Goal: Task Accomplishment & Management: Complete application form

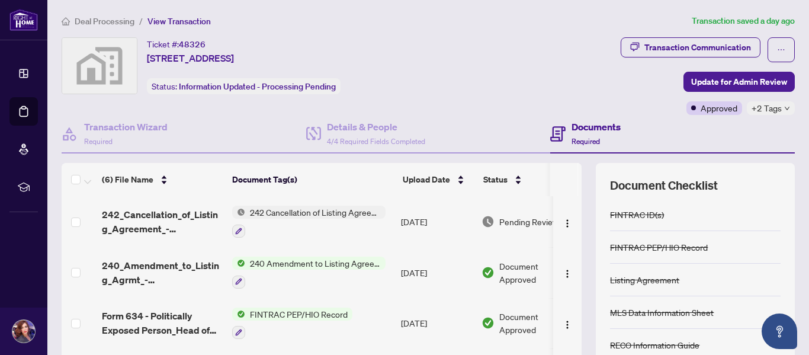
scroll to position [46, 0]
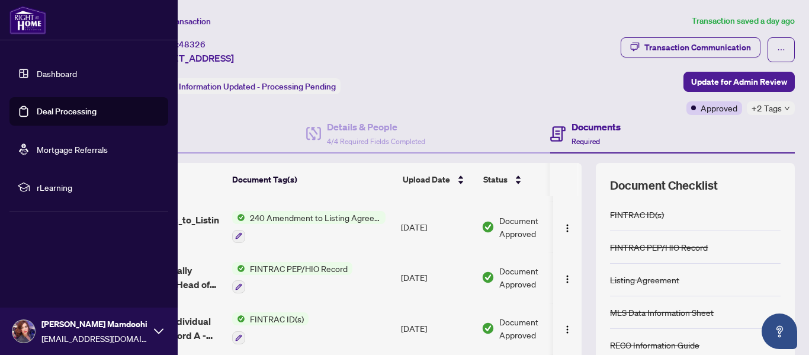
click at [28, 26] on img at bounding box center [27, 20] width 37 height 28
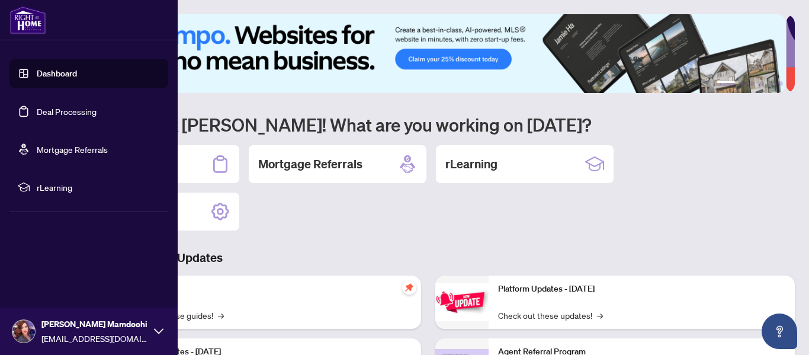
click at [57, 78] on link "Dashboard" at bounding box center [57, 73] width 40 height 11
click at [48, 68] on link "Dashboard" at bounding box center [57, 73] width 40 height 11
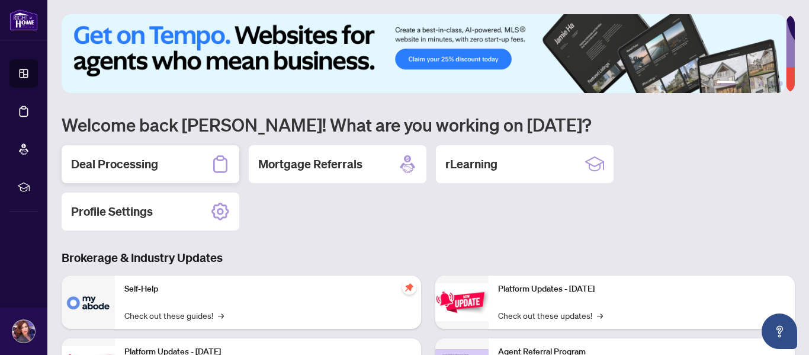
click at [179, 162] on div "Deal Processing" at bounding box center [151, 164] width 178 height 38
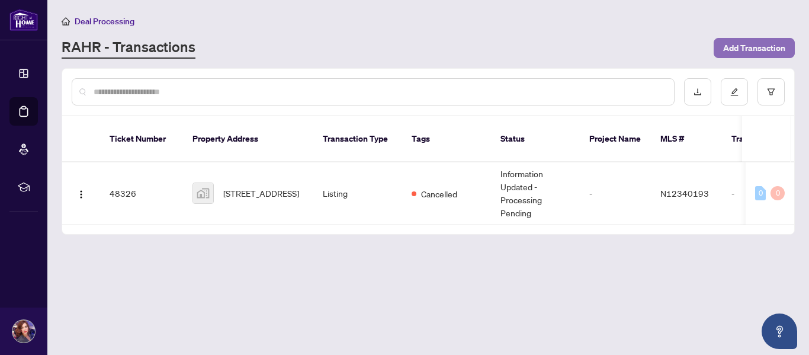
click at [744, 42] on span "Add Transaction" at bounding box center [754, 47] width 62 height 19
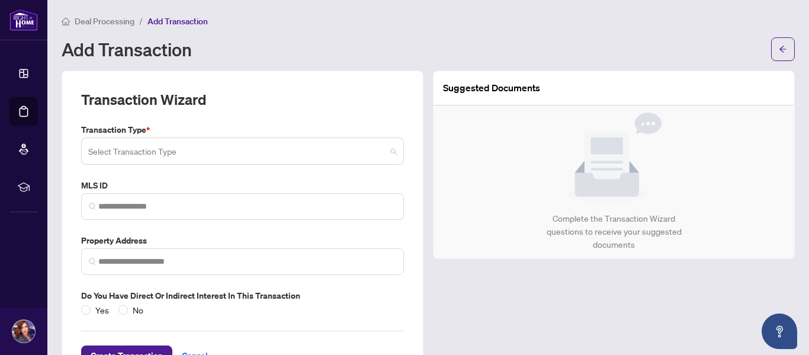
click at [388, 151] on span at bounding box center [242, 151] width 308 height 22
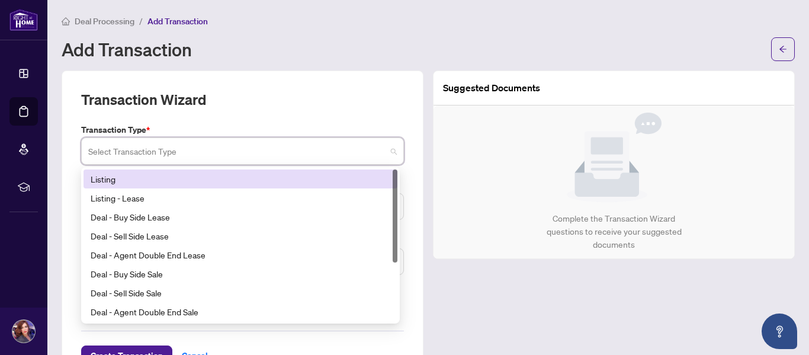
click at [123, 172] on div "Listing" at bounding box center [241, 178] width 300 height 13
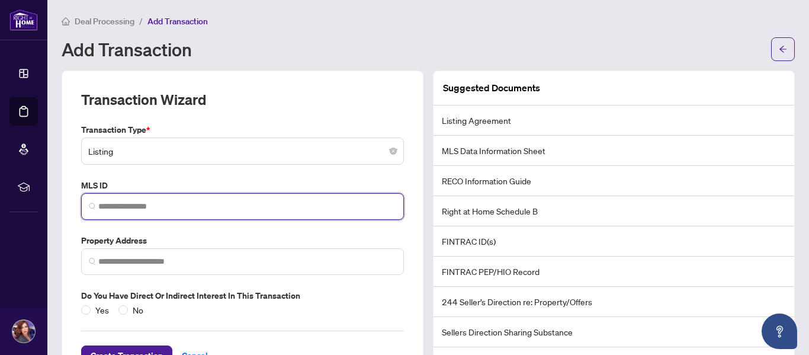
click at [103, 207] on input "search" at bounding box center [247, 206] width 298 height 12
click at [103, 208] on input "search" at bounding box center [247, 206] width 298 height 12
click at [224, 211] on input "search" at bounding box center [247, 206] width 298 height 12
drag, startPoint x: 150, startPoint y: 197, endPoint x: 131, endPoint y: 204, distance: 20.2
click at [131, 204] on input "search" at bounding box center [247, 206] width 298 height 12
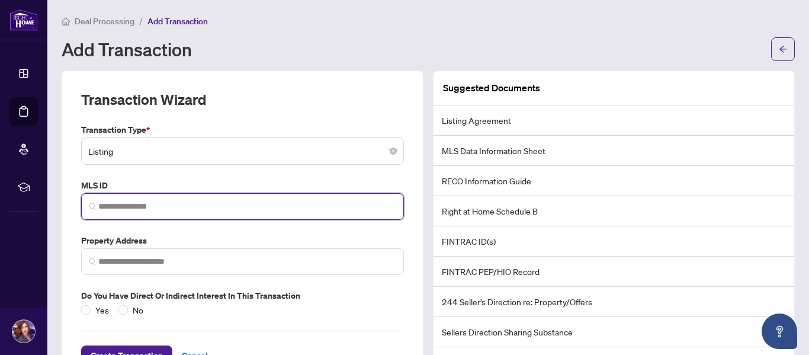
paste input "*********"
type input "*********"
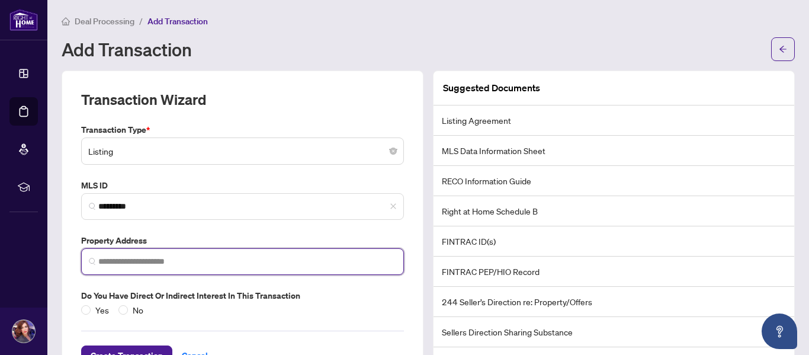
click at [145, 259] on input "search" at bounding box center [247, 261] width 298 height 12
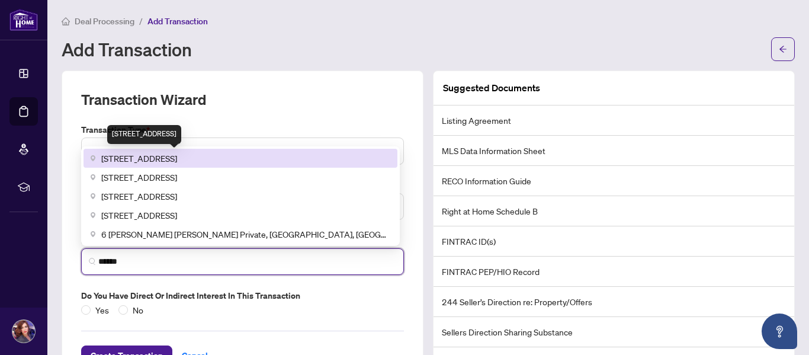
click at [177, 160] on span "6 Sachet Dr, Richmond Hill, ON, Canada" at bounding box center [139, 158] width 76 height 13
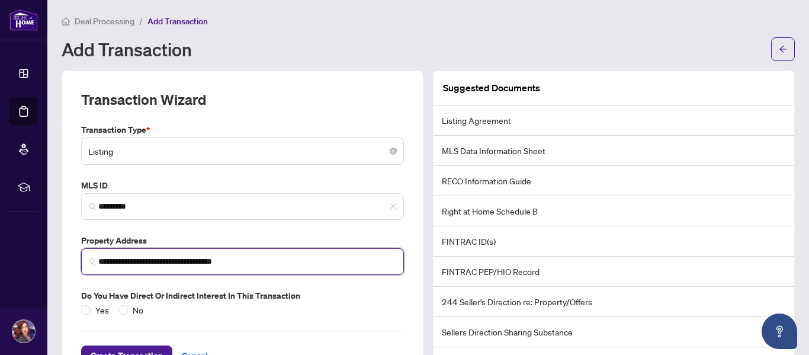
scroll to position [44, 0]
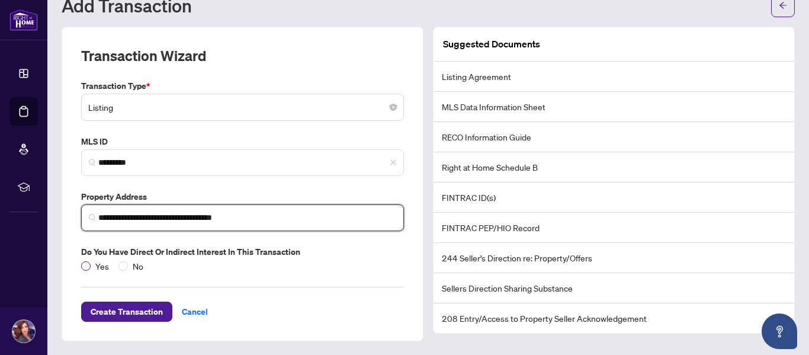
type input "**********"
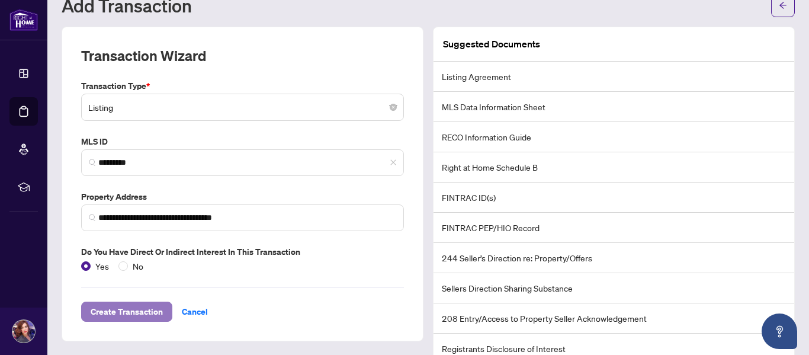
click at [124, 311] on span "Create Transaction" at bounding box center [127, 311] width 72 height 19
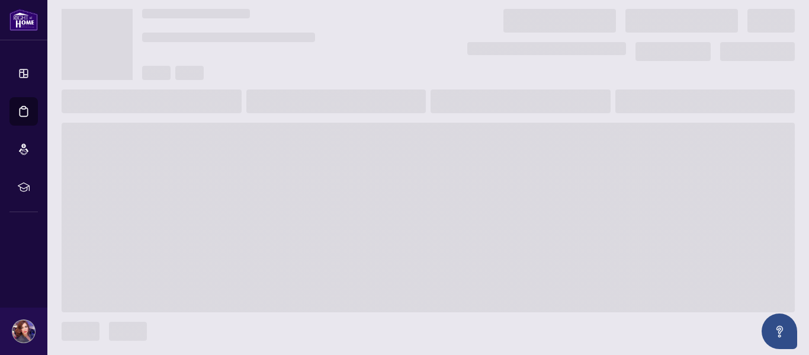
scroll to position [28, 0]
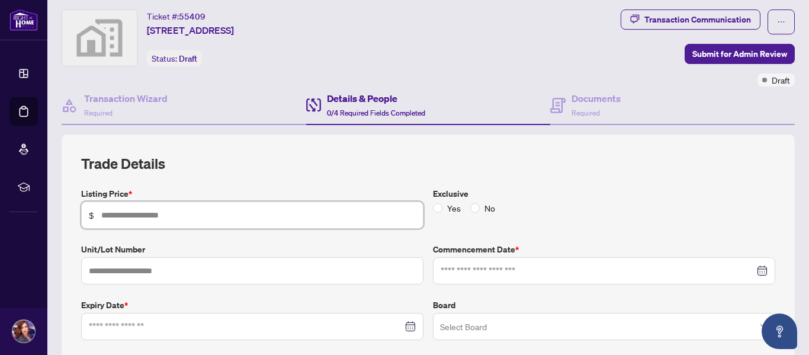
click at [114, 213] on input "text" at bounding box center [258, 214] width 314 height 13
type input "**********"
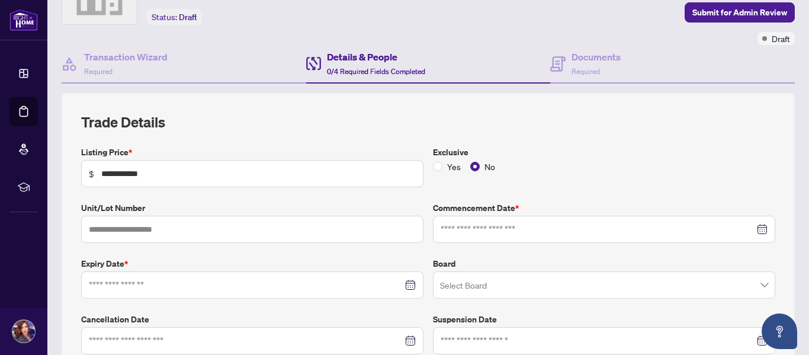
scroll to position [73, 0]
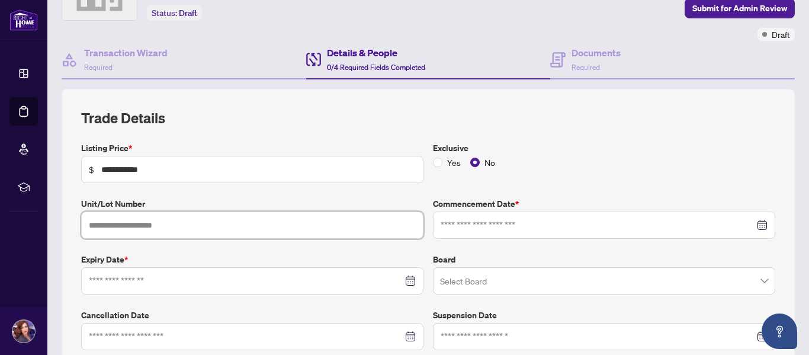
click at [114, 223] on input "text" at bounding box center [252, 224] width 342 height 27
click at [118, 227] on input "text" at bounding box center [252, 224] width 342 height 27
type input "*"
click at [448, 224] on input at bounding box center [597, 224] width 314 height 13
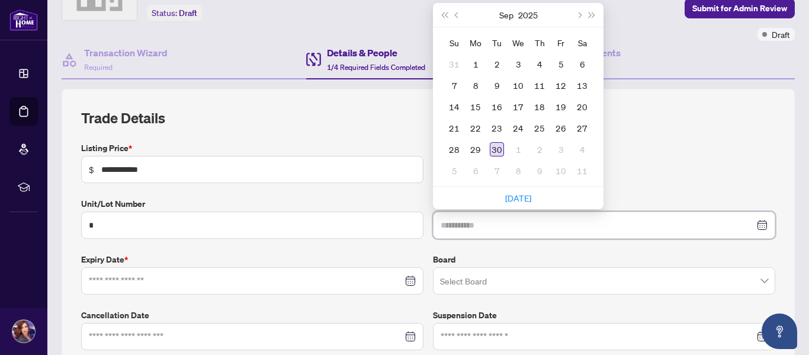
type input "**********"
click at [493, 150] on div "30" at bounding box center [497, 149] width 14 height 14
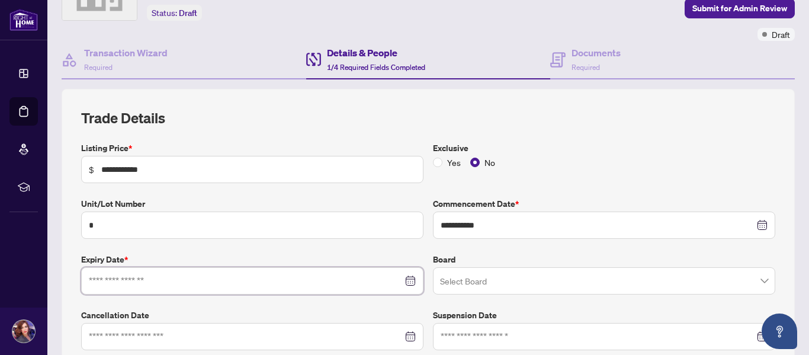
click at [103, 282] on input at bounding box center [246, 280] width 314 height 13
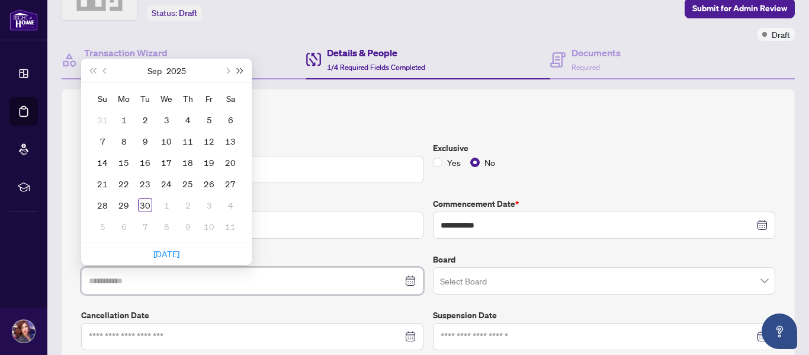
type input "**********"
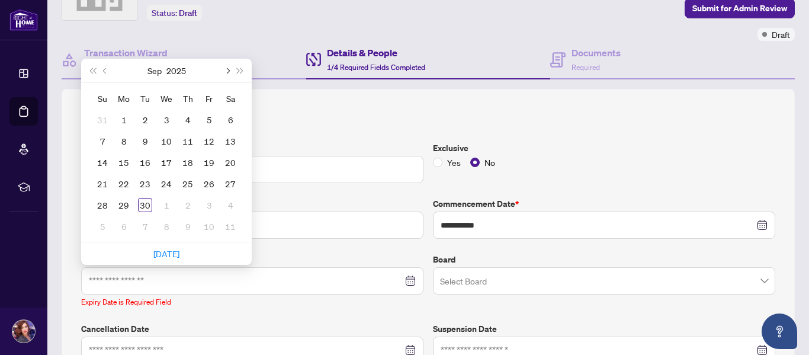
click at [230, 70] on button "Next month (PageDown)" at bounding box center [226, 71] width 13 height 24
click at [97, 65] on button "Last year (Control + left)" at bounding box center [92, 71] width 13 height 24
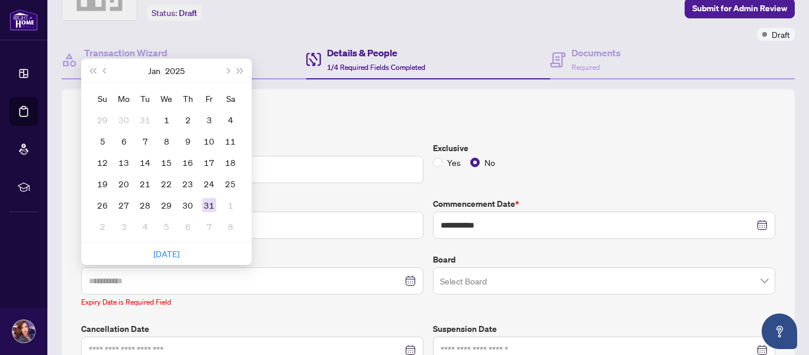
type input "**********"
click at [208, 204] on div "31" at bounding box center [209, 205] width 14 height 14
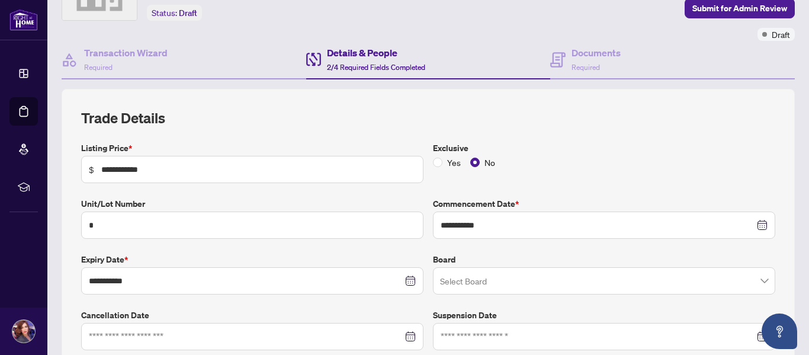
click at [752, 278] on span at bounding box center [604, 280] width 328 height 22
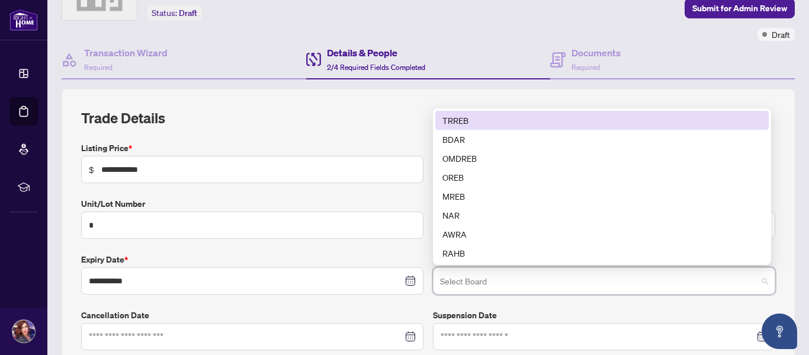
click at [449, 117] on div "TRREB" at bounding box center [601, 120] width 319 height 13
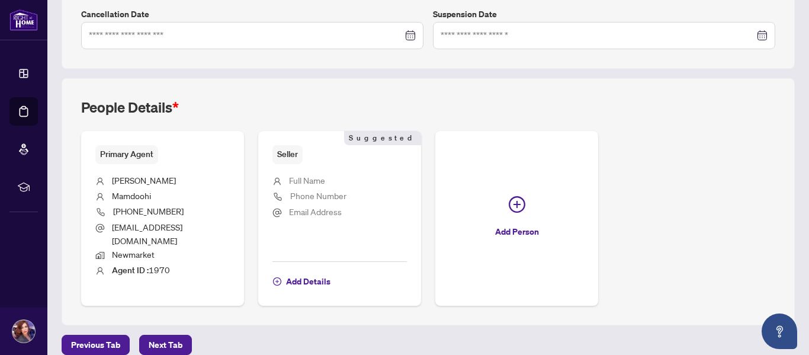
scroll to position [376, 0]
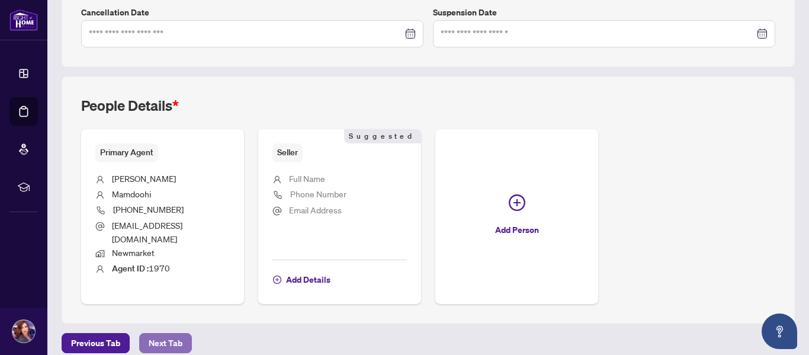
click at [172, 333] on span "Next Tab" at bounding box center [166, 342] width 34 height 19
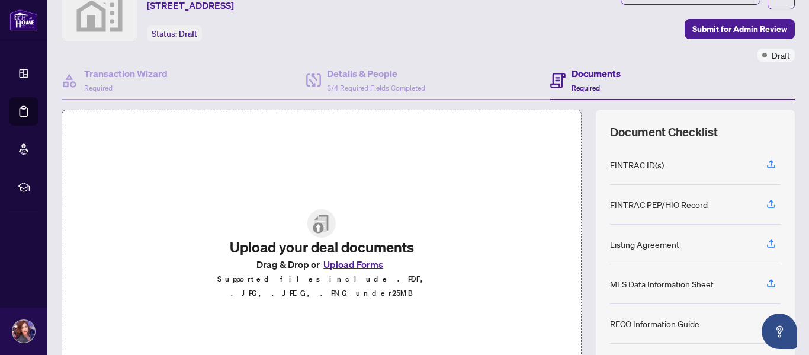
scroll to position [54, 0]
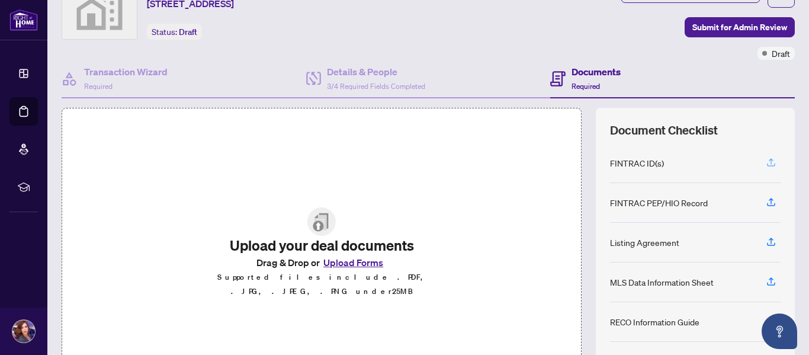
click at [765, 159] on icon "button" at bounding box center [770, 162] width 11 height 11
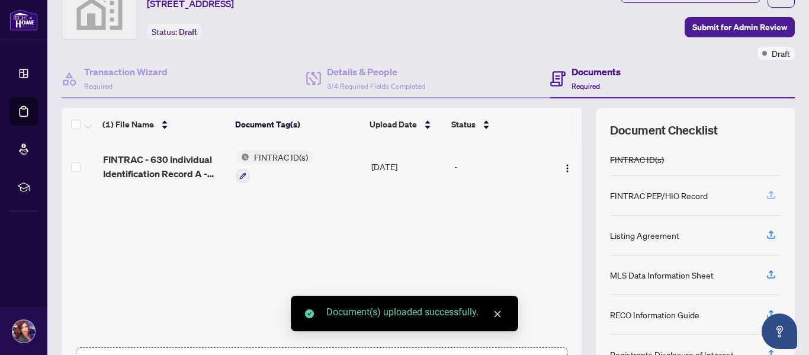
click at [765, 192] on icon "button" at bounding box center [770, 194] width 11 height 11
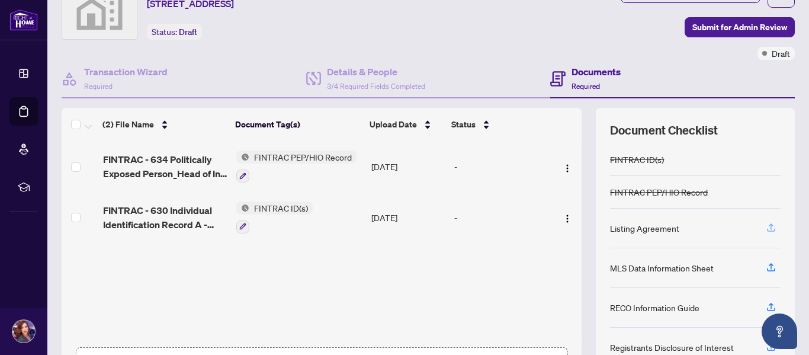
click at [765, 225] on icon "button" at bounding box center [770, 227] width 11 height 11
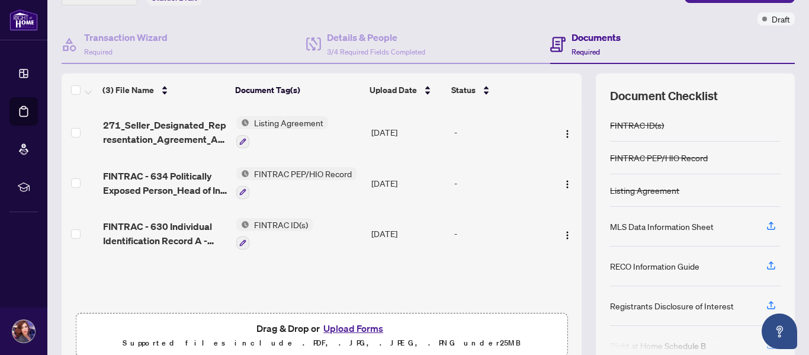
scroll to position [90, 0]
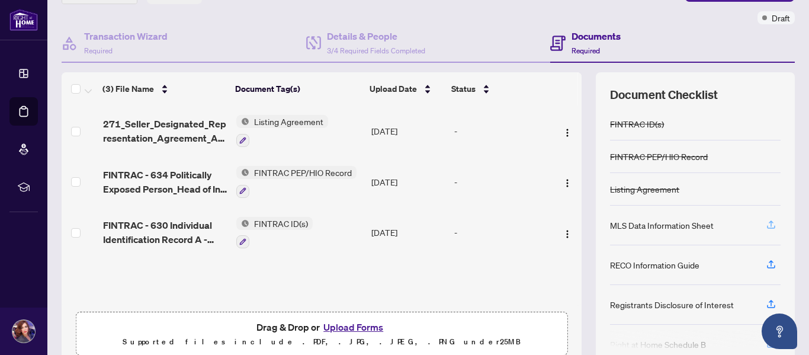
click at [765, 223] on icon "button" at bounding box center [770, 224] width 11 height 11
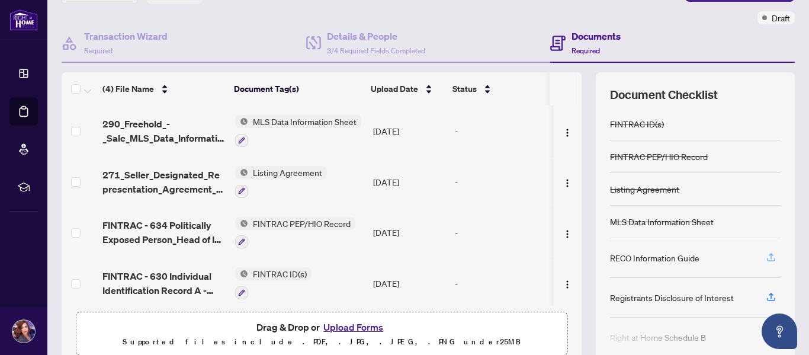
click at [767, 253] on icon "button" at bounding box center [770, 257] width 11 height 11
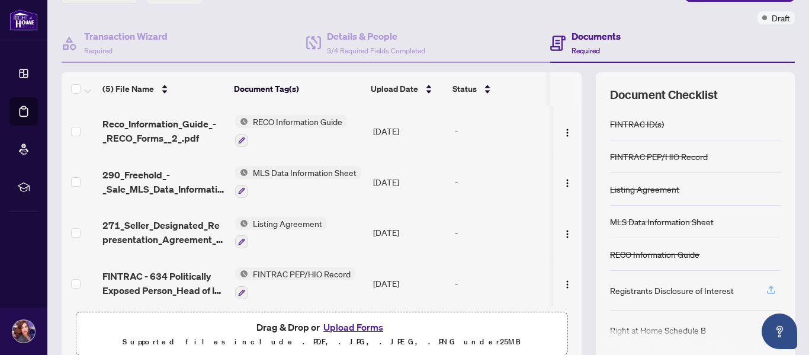
click at [765, 287] on icon "button" at bounding box center [770, 289] width 11 height 11
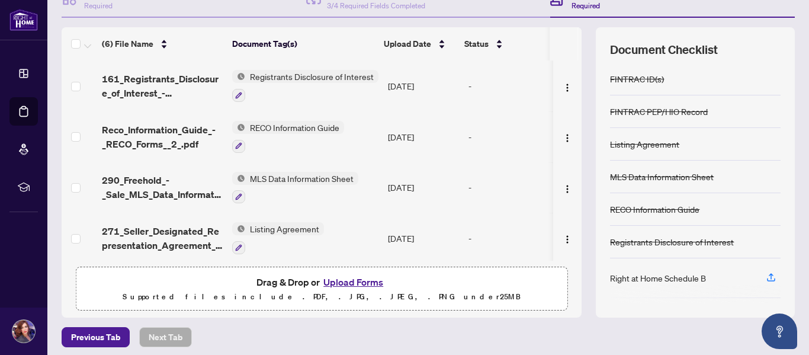
scroll to position [141, 0]
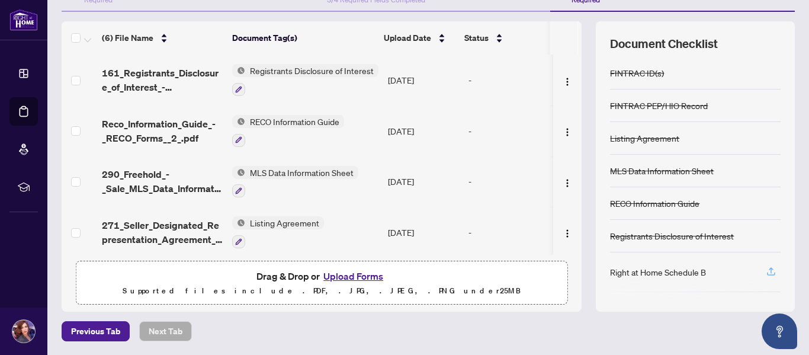
click at [765, 269] on icon "button" at bounding box center [770, 271] width 11 height 11
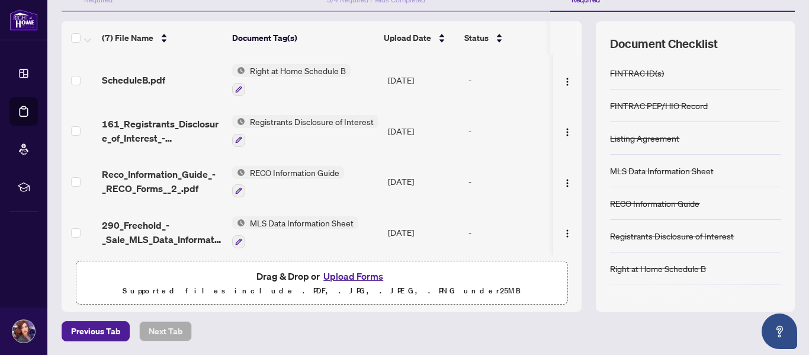
scroll to position [13, 0]
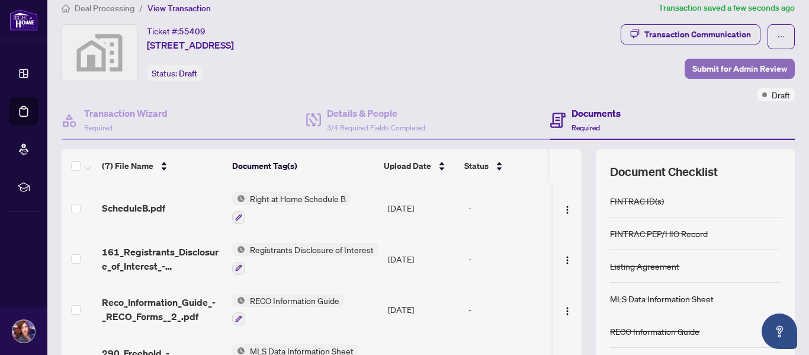
click at [734, 65] on span "Submit for Admin Review" at bounding box center [739, 68] width 95 height 19
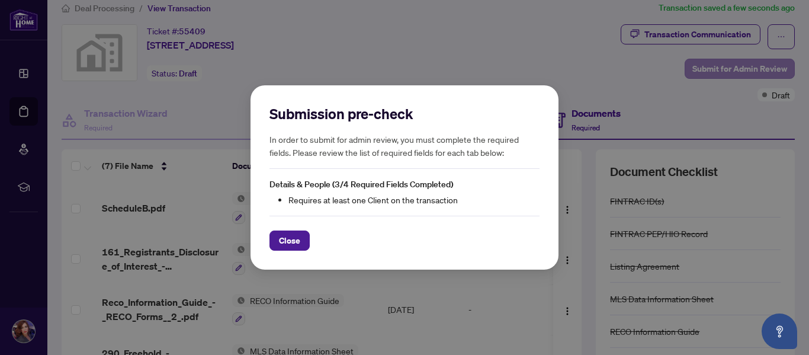
click at [734, 65] on div "Submission pre-check In order to submit for admin review, you must complete the…" at bounding box center [404, 177] width 809 height 355
click at [296, 239] on span "Close" at bounding box center [289, 240] width 21 height 19
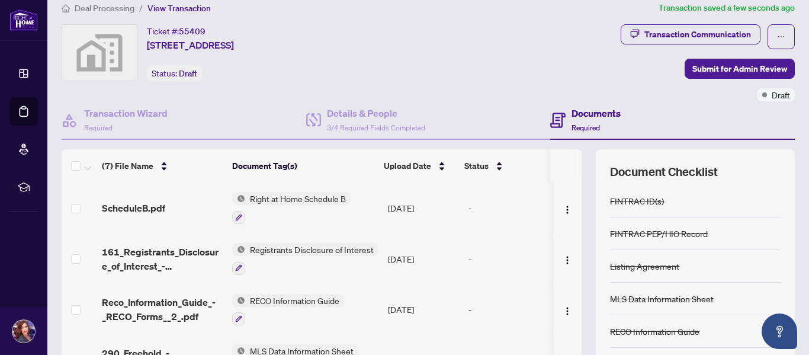
click at [296, 239] on td "Registrants Disclosure of Interest" at bounding box center [305, 258] width 156 height 51
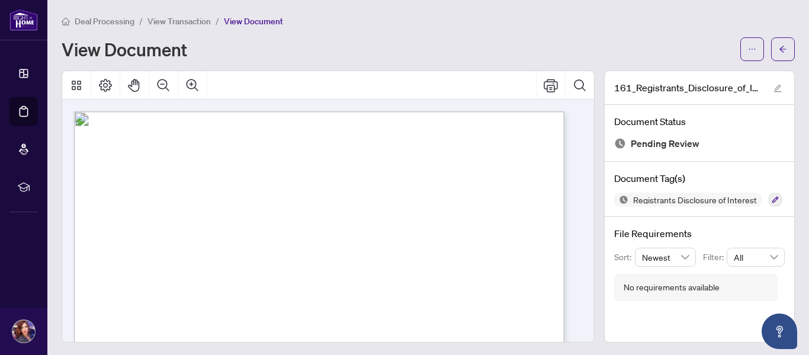
scroll to position [1, 0]
click at [166, 22] on span "View Transaction" at bounding box center [178, 20] width 63 height 11
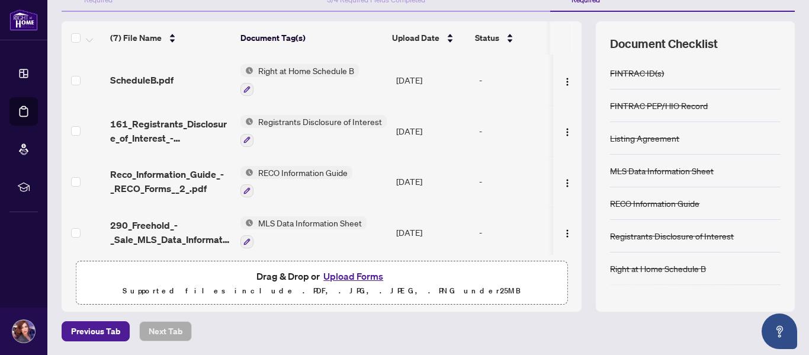
scroll to position [76, 0]
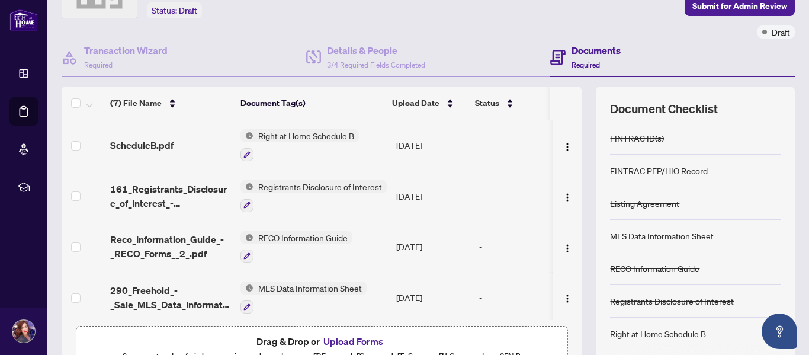
click at [594, 55] on h4 "Documents" at bounding box center [595, 50] width 49 height 14
click at [581, 50] on h4 "Documents" at bounding box center [595, 50] width 49 height 14
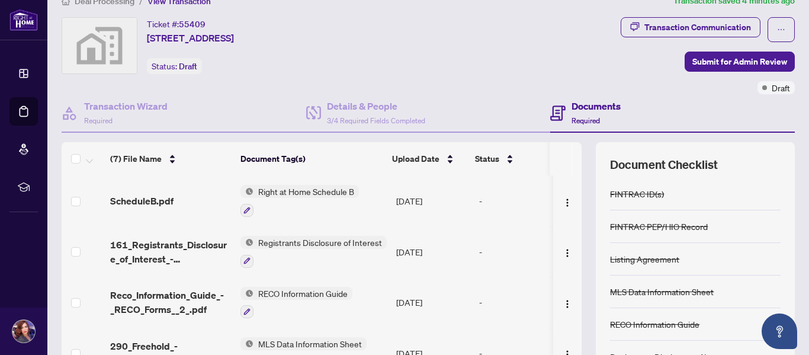
scroll to position [0, 0]
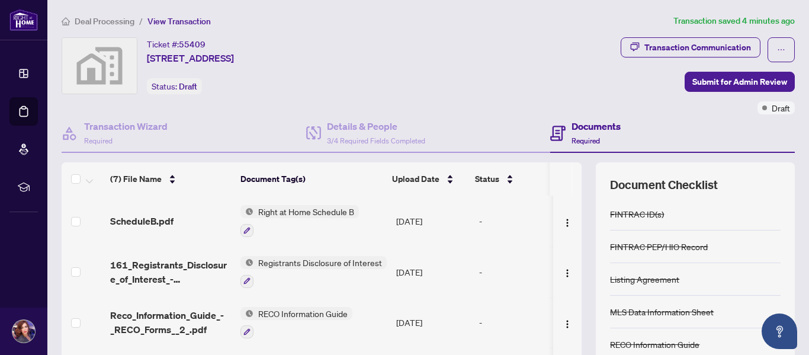
click at [581, 137] on span "Required" at bounding box center [585, 140] width 28 height 9
click at [374, 125] on h4 "Details & People" at bounding box center [376, 126] width 98 height 14
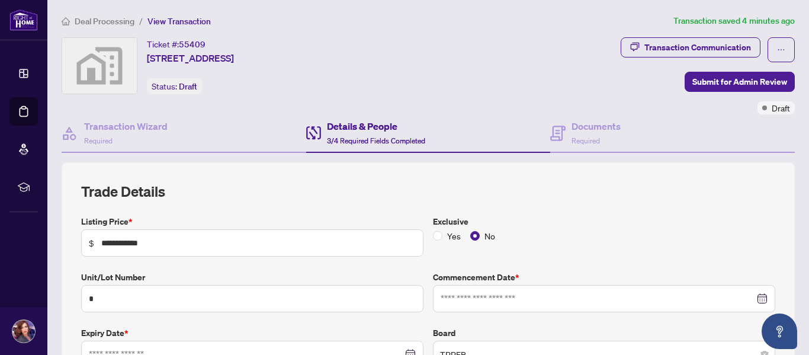
type input "**********"
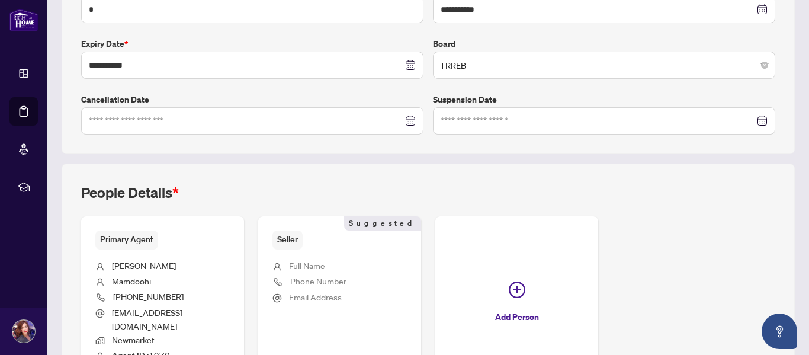
scroll to position [340, 0]
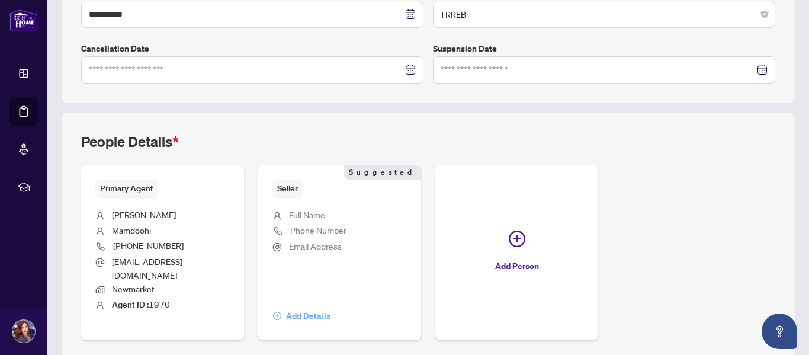
click at [302, 306] on span "Add Details" at bounding box center [308, 315] width 44 height 19
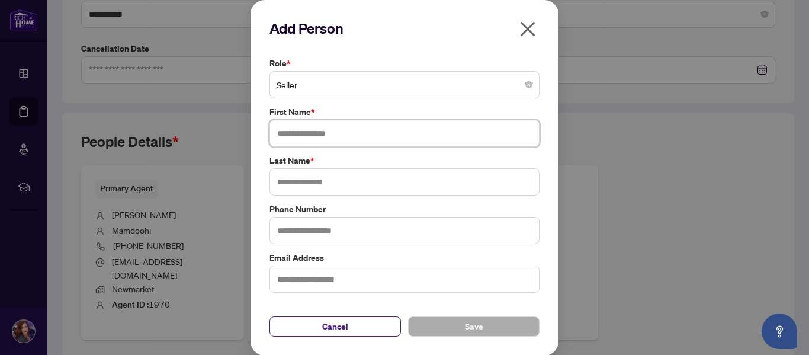
click at [284, 132] on input "text" at bounding box center [404, 133] width 270 height 27
type input "******"
click at [279, 187] on input "text" at bounding box center [404, 181] width 270 height 27
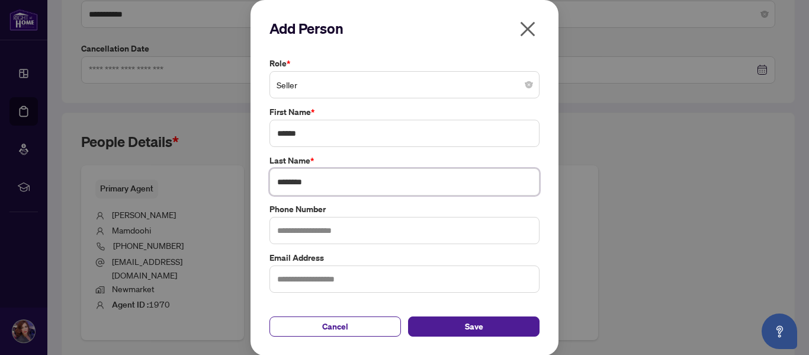
type input "********"
click at [284, 231] on input "text" at bounding box center [404, 230] width 270 height 27
type input "**********"
click at [278, 287] on input "text" at bounding box center [404, 278] width 270 height 27
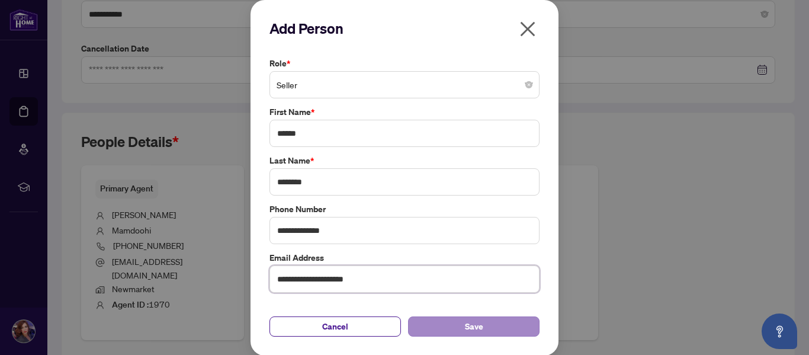
type input "**********"
click at [465, 323] on span "Save" at bounding box center [474, 326] width 18 height 19
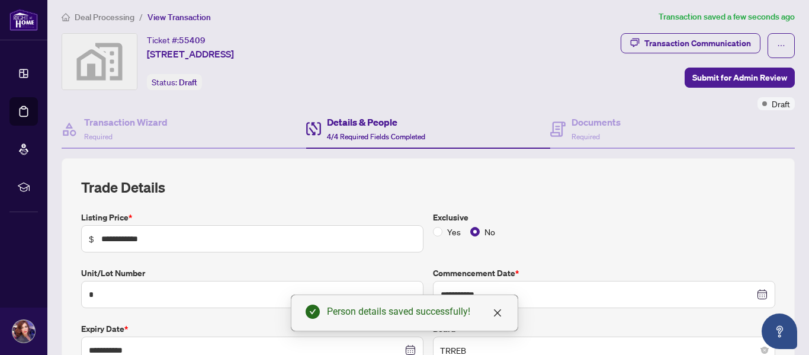
scroll to position [0, 0]
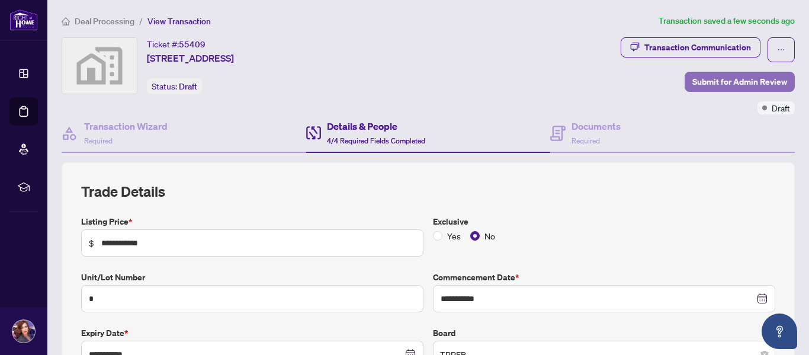
click at [733, 79] on span "Submit for Admin Review" at bounding box center [739, 81] width 95 height 19
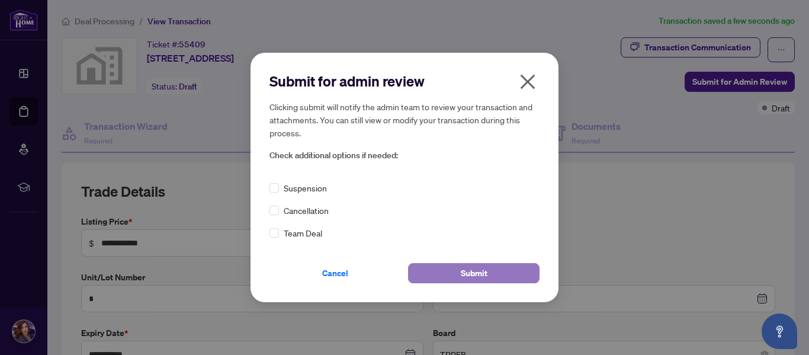
click at [484, 272] on span "Submit" at bounding box center [474, 272] width 27 height 19
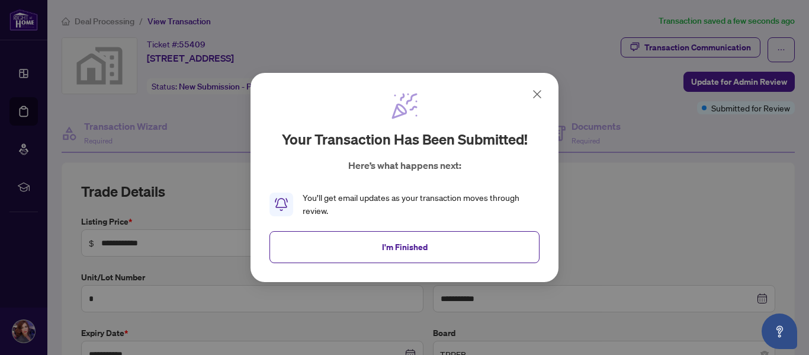
click at [537, 94] on icon at bounding box center [536, 94] width 7 height 7
